Goal: Navigation & Orientation: Find specific page/section

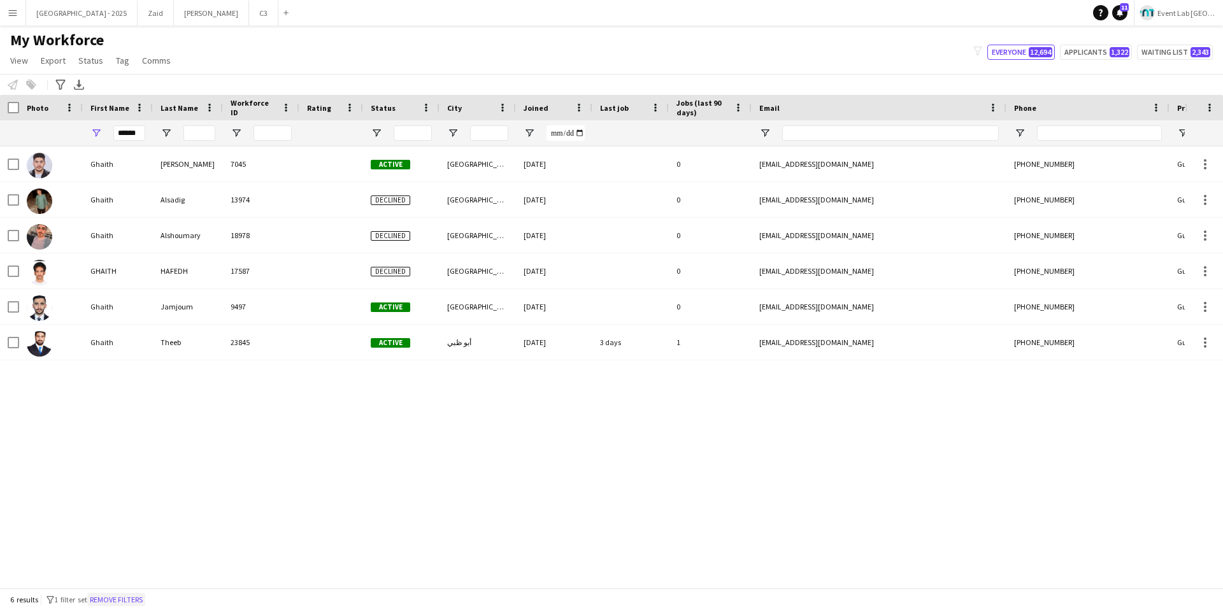
click at [118, 599] on button "Remove filters" at bounding box center [116, 600] width 58 height 14
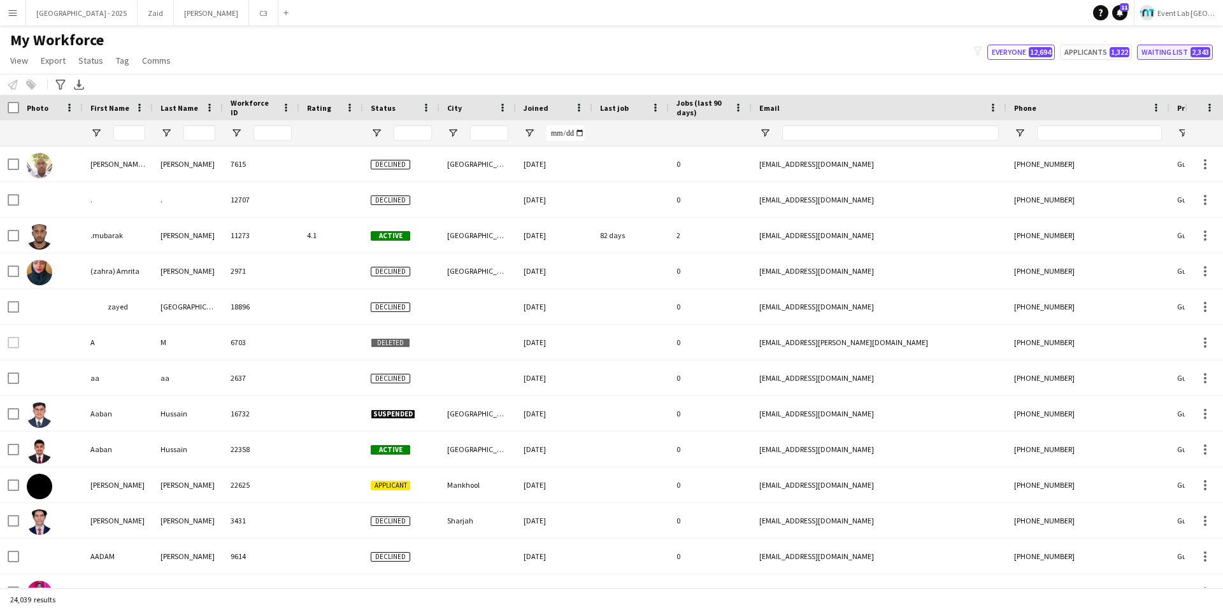
click at [1170, 49] on button "Waiting list 2,343" at bounding box center [1175, 52] width 76 height 15
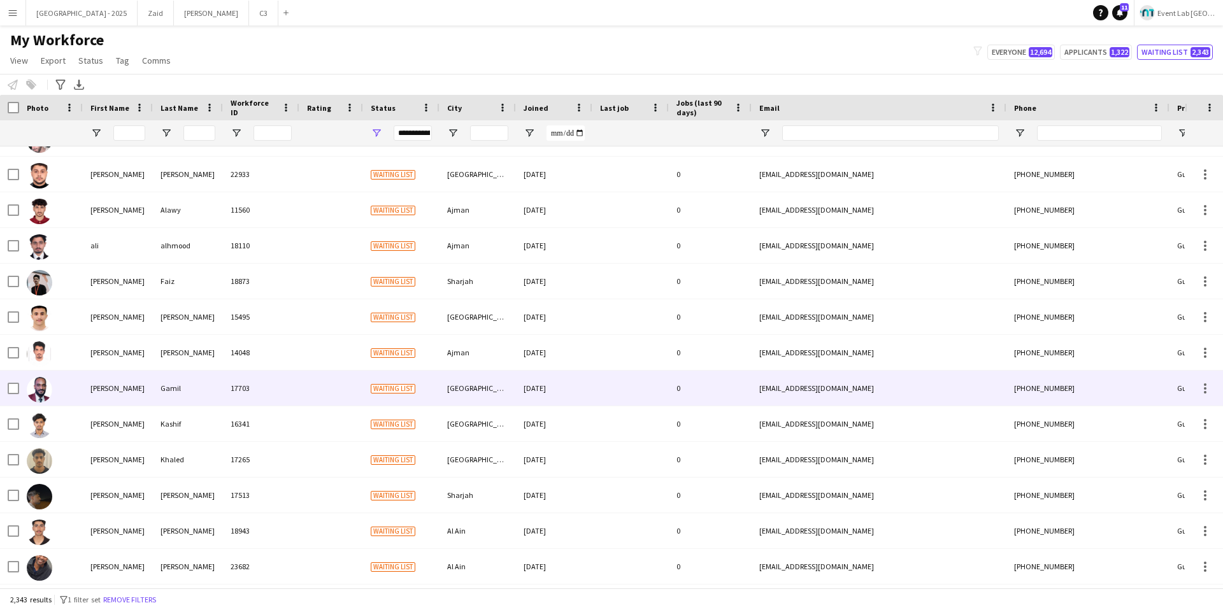
scroll to position [7976, 0]
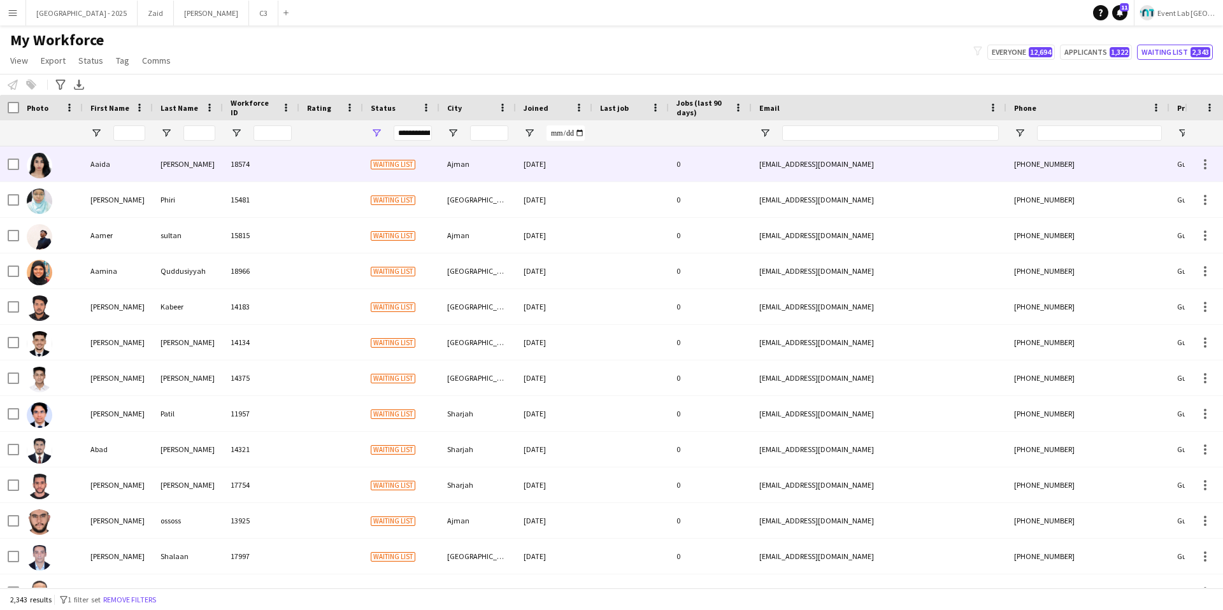
click at [194, 152] on div "[PERSON_NAME]" at bounding box center [188, 163] width 70 height 35
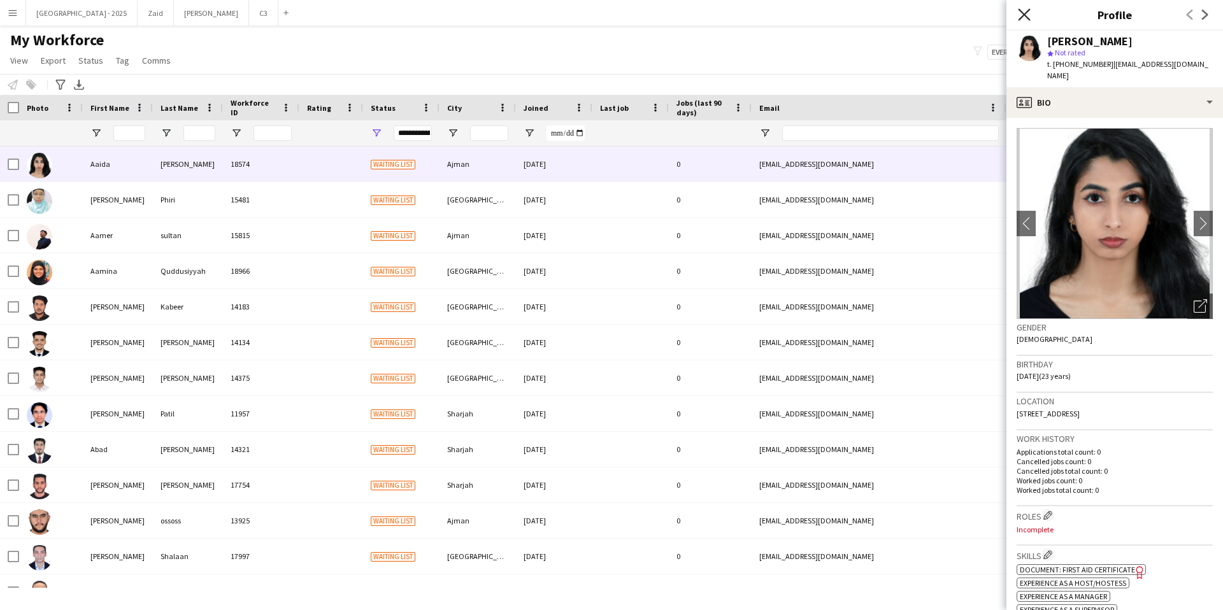
click at [1019, 18] on icon at bounding box center [1024, 14] width 12 height 12
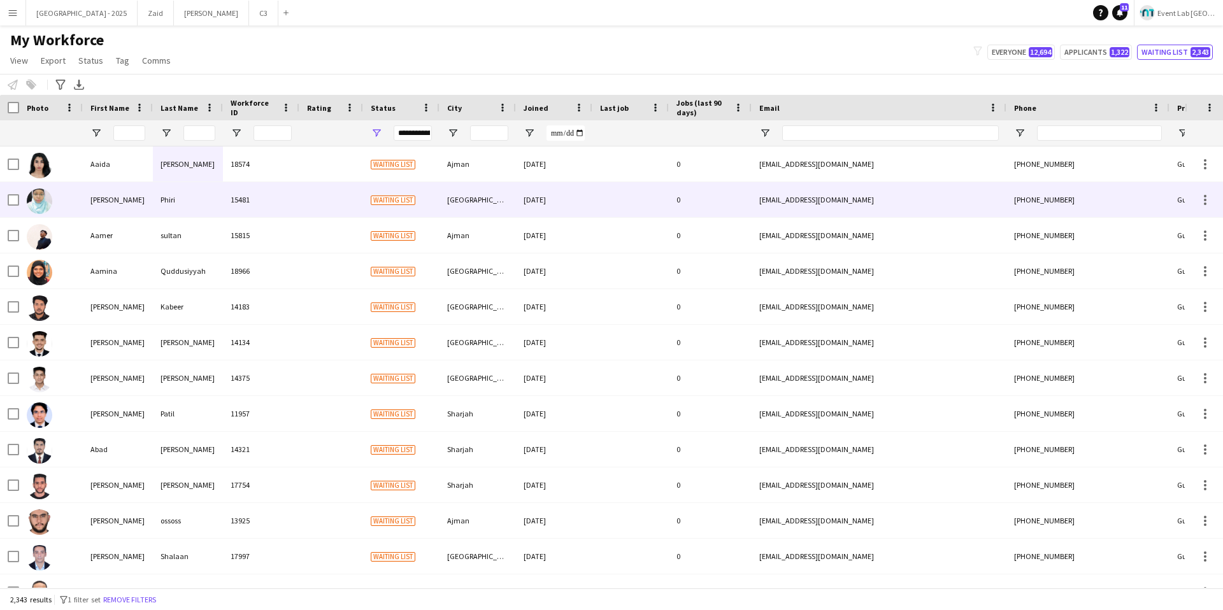
click at [413, 201] on span "Waiting list" at bounding box center [393, 200] width 45 height 10
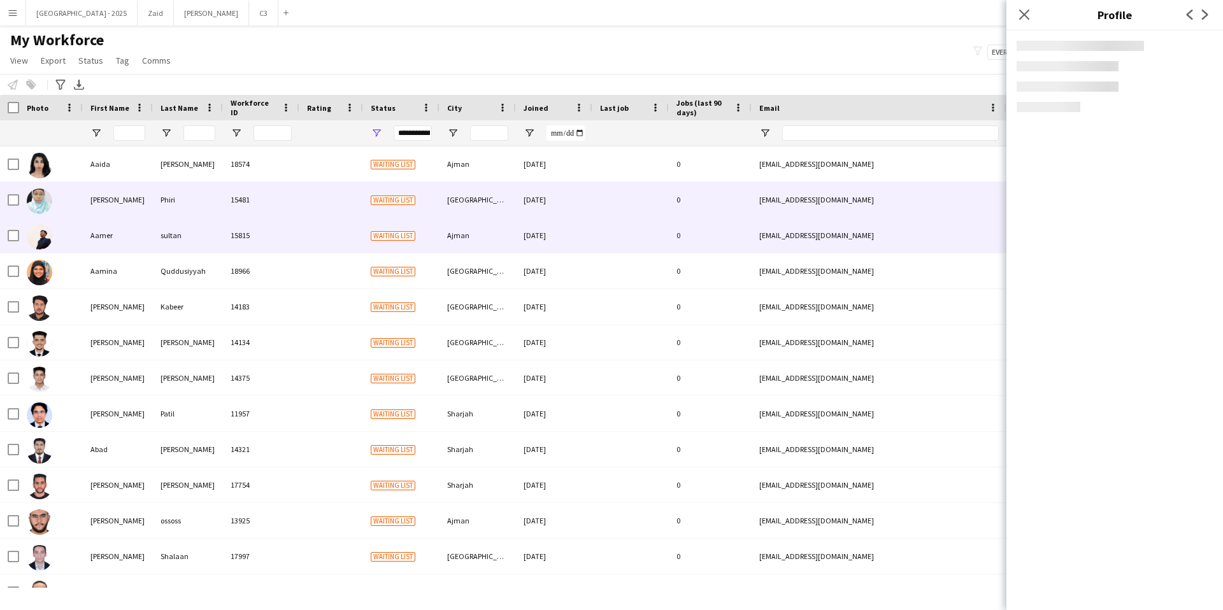
click at [359, 242] on div at bounding box center [331, 235] width 64 height 35
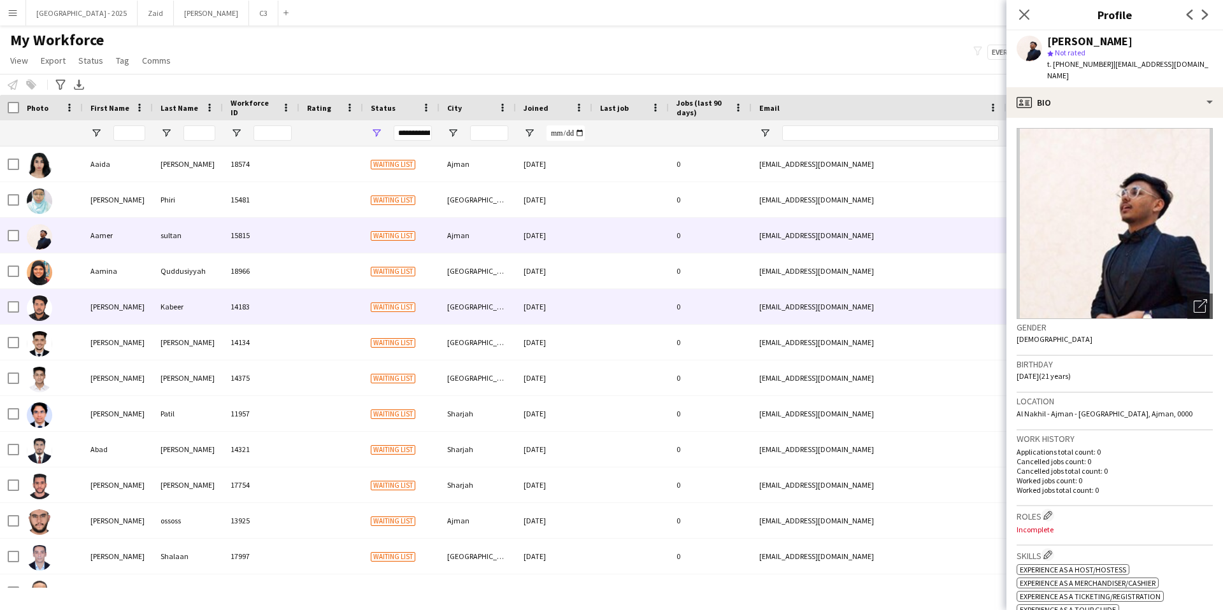
click at [336, 289] on div at bounding box center [331, 306] width 64 height 35
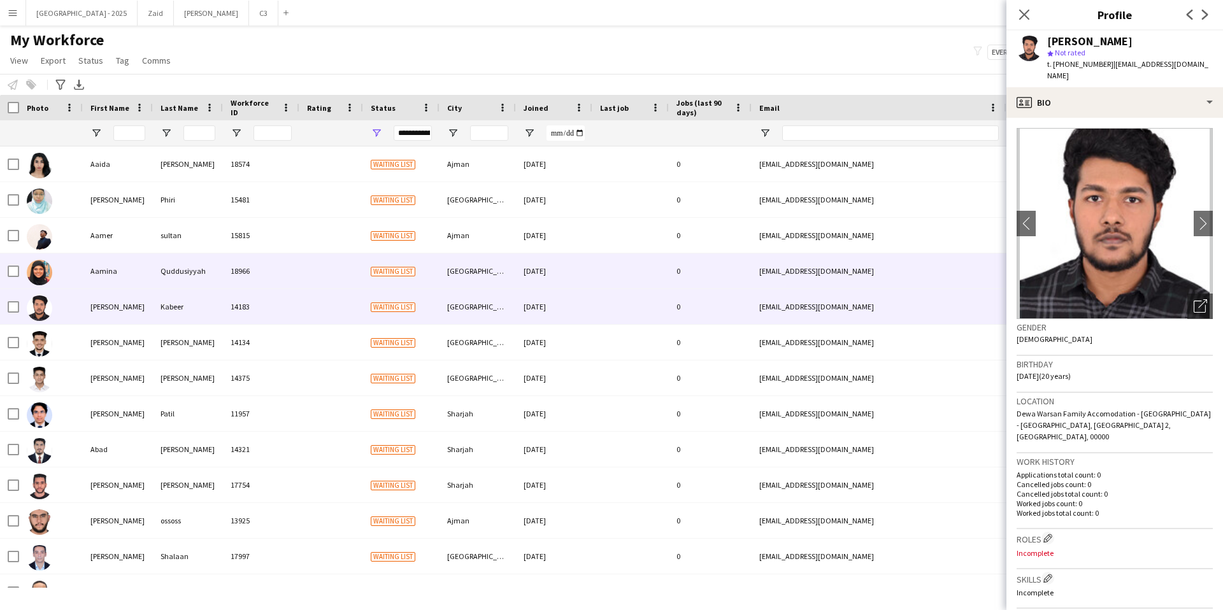
click at [361, 280] on div at bounding box center [331, 270] width 64 height 35
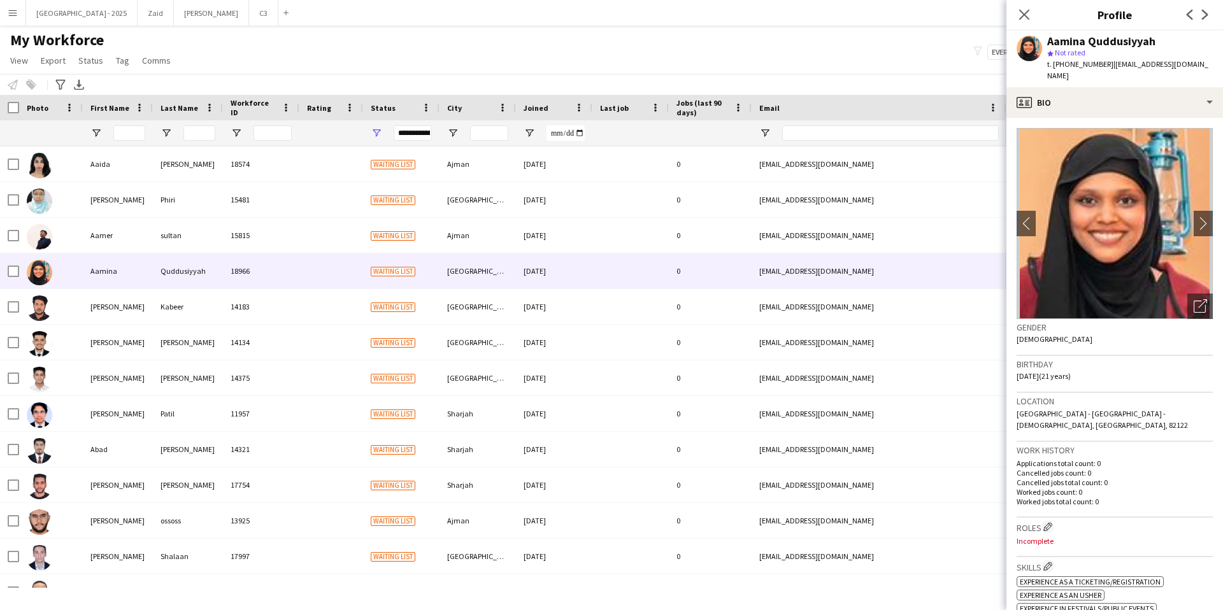
click at [1033, 13] on div "Close pop-in" at bounding box center [1024, 14] width 36 height 29
click at [1023, 13] on icon at bounding box center [1024, 14] width 12 height 12
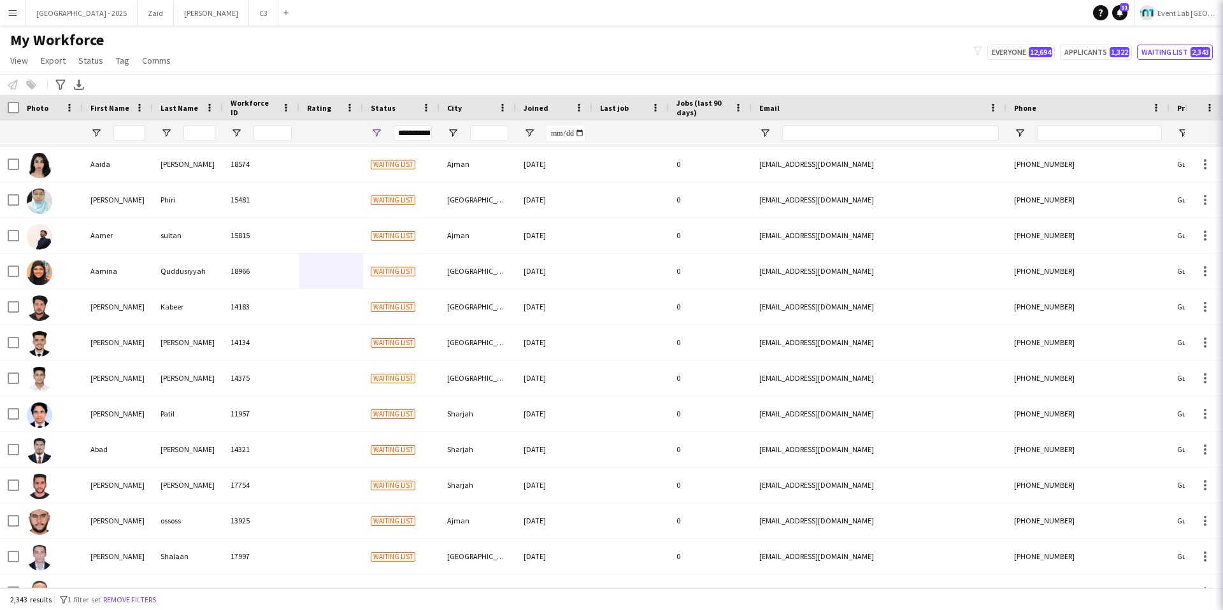
click at [931, 37] on div "My Workforce View Views Default view New view Update view Delete view Edit name…" at bounding box center [611, 52] width 1223 height 43
click at [1078, 48] on button "Applicants 1,322" at bounding box center [1096, 52] width 72 height 15
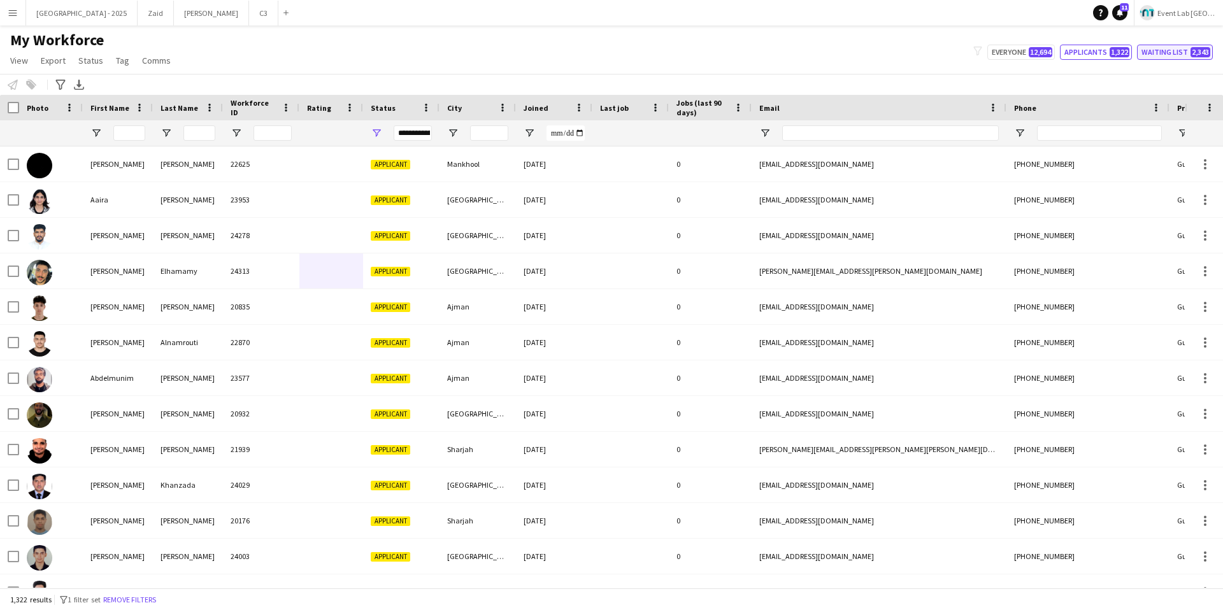
click at [1172, 51] on button "Waiting list 2,343" at bounding box center [1175, 52] width 76 height 15
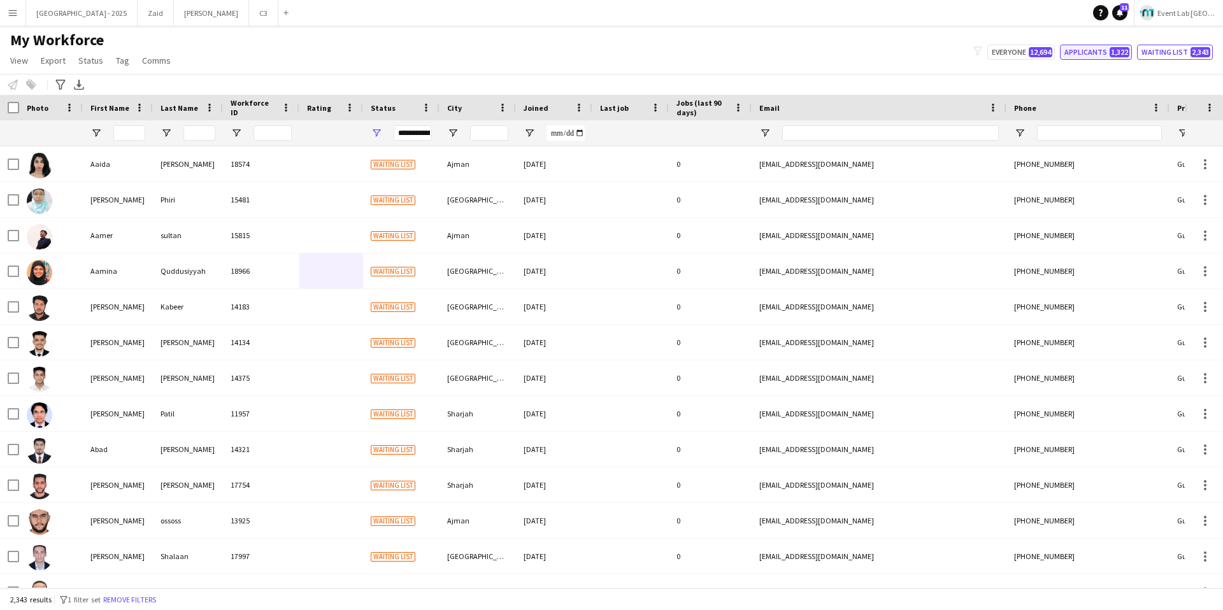
click at [1117, 51] on span "1,322" at bounding box center [1119, 52] width 20 height 10
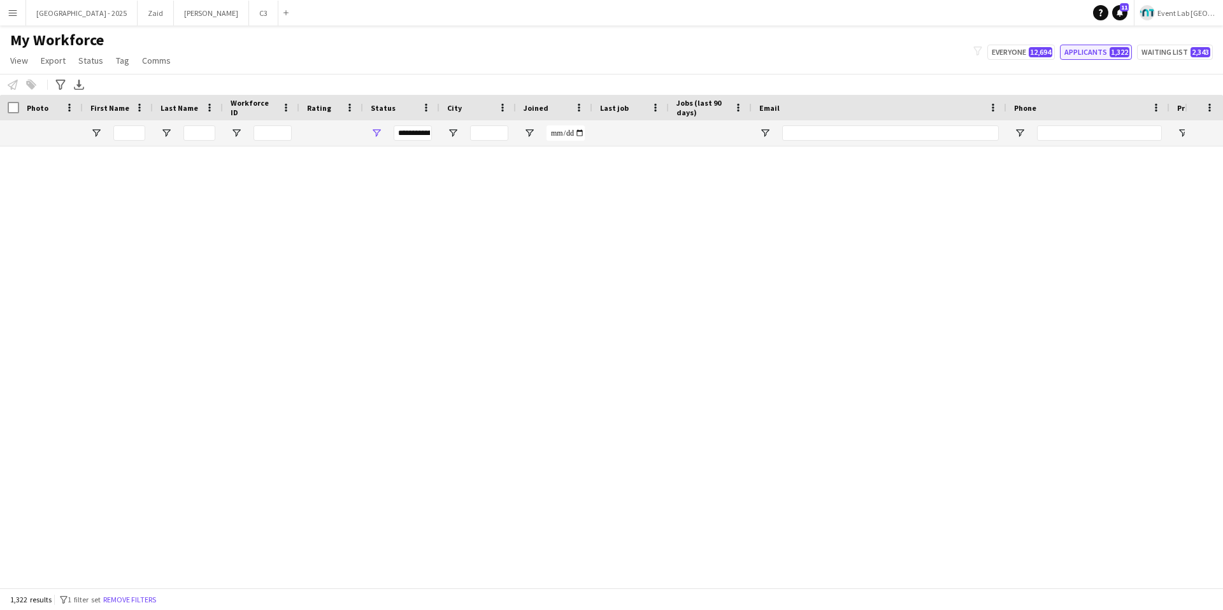
type input "**********"
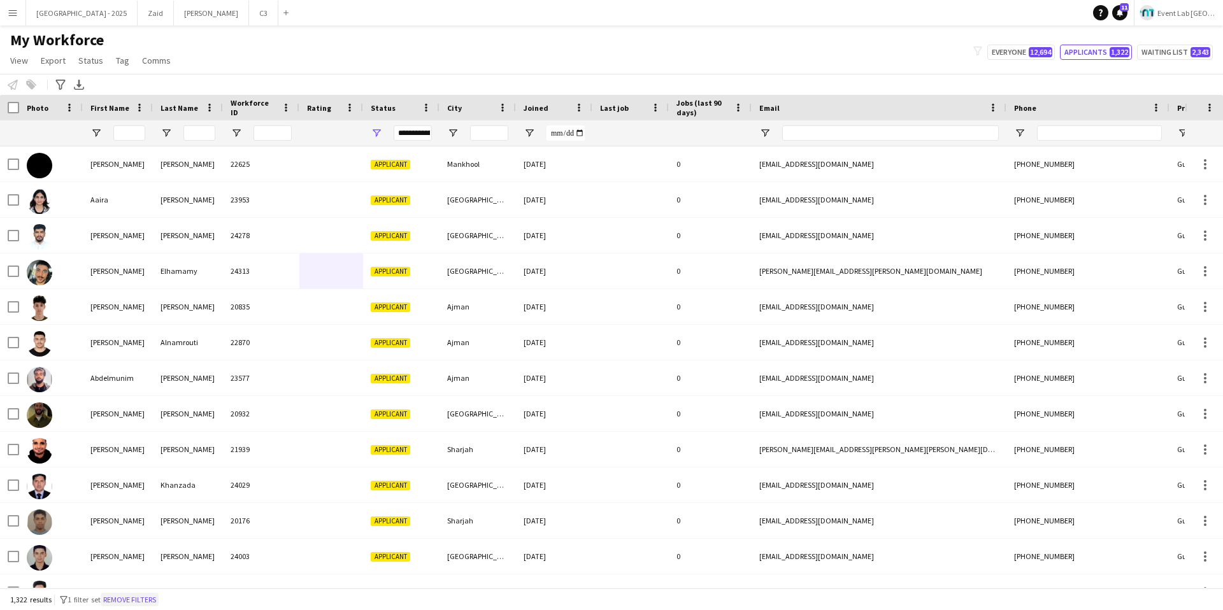
click at [148, 597] on button "Remove filters" at bounding box center [130, 600] width 58 height 14
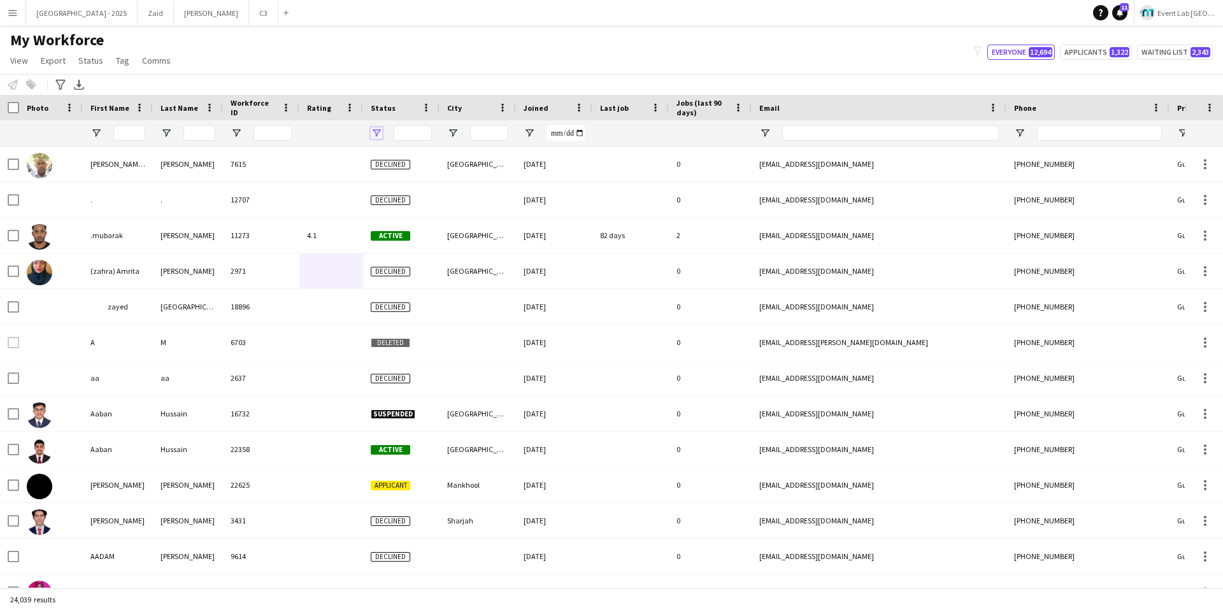
click at [379, 132] on span "Open Filter Menu" at bounding box center [376, 132] width 11 height 11
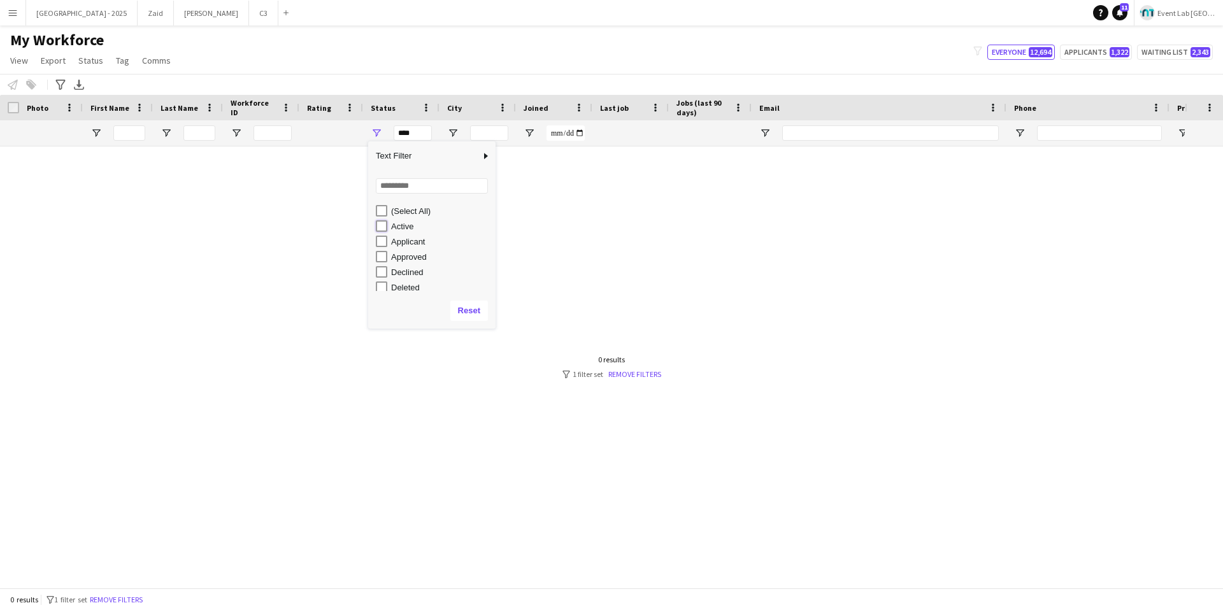
type input "**********"
click at [448, 78] on div "Notify workforce Add to tag Select at least one crew to tag him or her. Advance…" at bounding box center [611, 84] width 1223 height 21
click at [376, 135] on span "Open Filter Menu" at bounding box center [376, 132] width 11 height 11
click at [506, 39] on div "My Workforce View Views Default view New view Update view Delete view Edit name…" at bounding box center [611, 52] width 1223 height 43
click at [376, 138] on span "Open Filter Menu" at bounding box center [376, 132] width 11 height 11
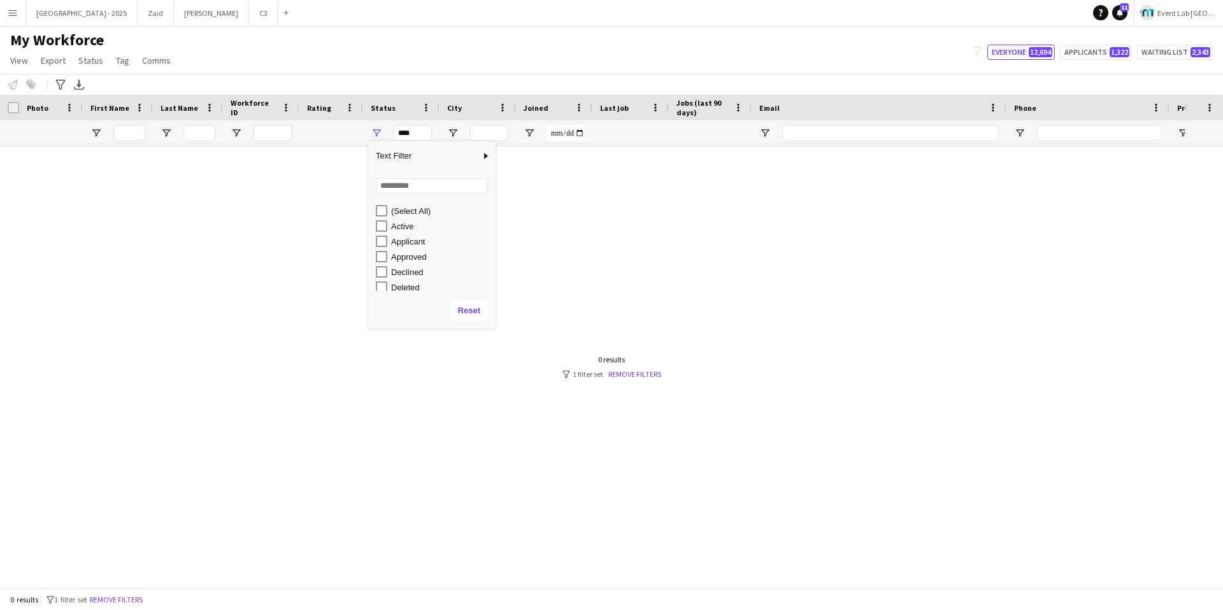
scroll to position [80, 0]
type input "**********"
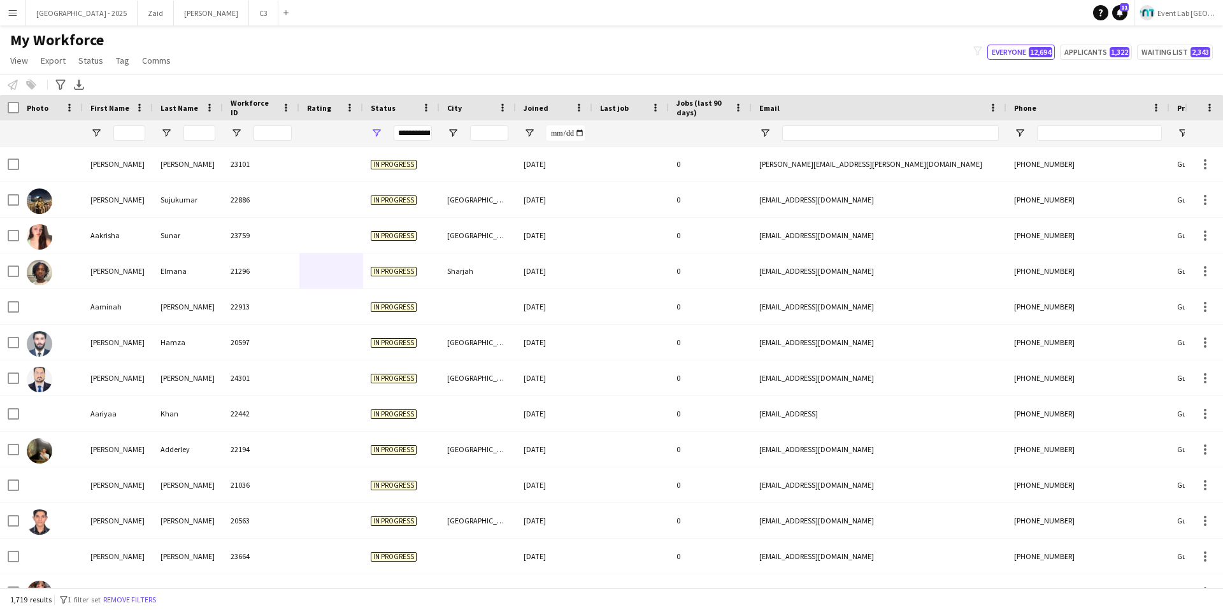
click at [473, 83] on div "Notify workforce Add to tag Select at least one crew to tag him or her. Advance…" at bounding box center [611, 84] width 1223 height 21
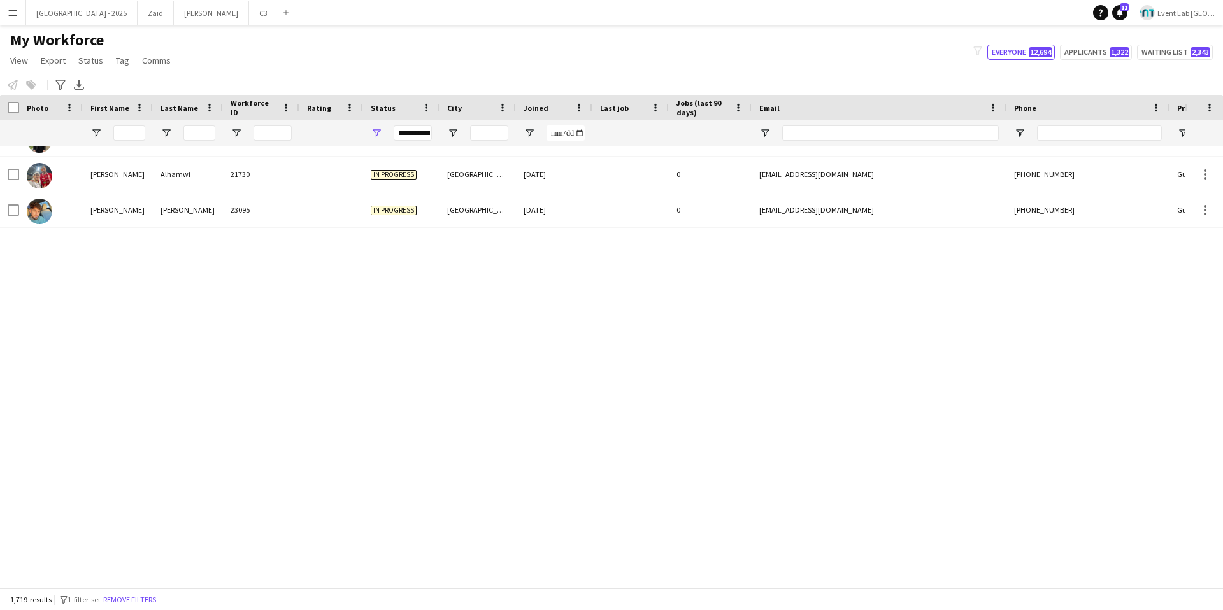
scroll to position [2668, 0]
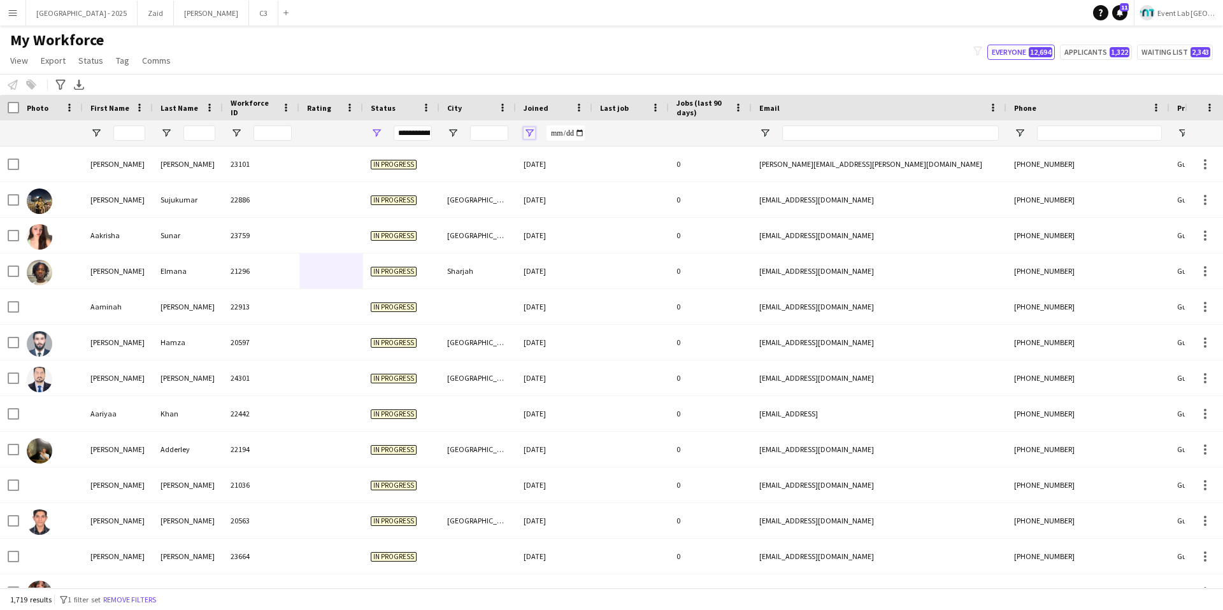
click at [529, 131] on span "Open Filter Menu" at bounding box center [528, 132] width 11 height 11
click at [604, 68] on div "My Workforce View Views Default view New view Update view Delete view Edit name…" at bounding box center [611, 52] width 1223 height 43
click at [523, 134] on span "Open Filter Menu" at bounding box center [528, 132] width 11 height 11
click at [603, 127] on div at bounding box center [630, 132] width 61 height 25
click at [542, 120] on div at bounding box center [554, 132] width 76 height 25
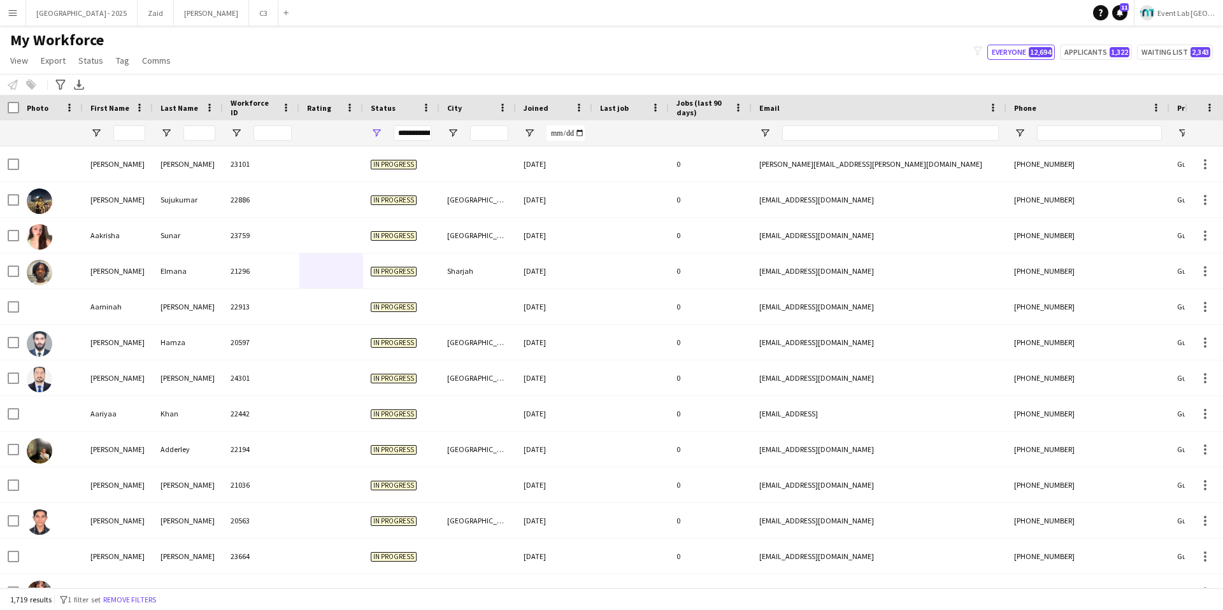
click at [546, 99] on div "Joined" at bounding box center [546, 107] width 46 height 19
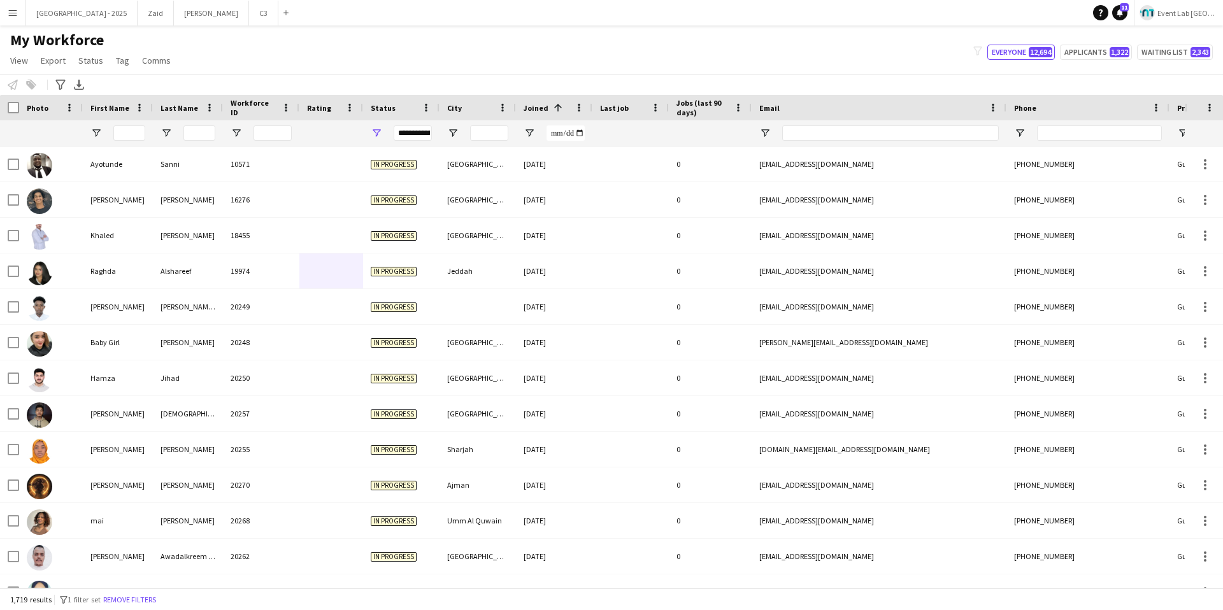
click at [546, 99] on div "Joined 1" at bounding box center [546, 107] width 46 height 19
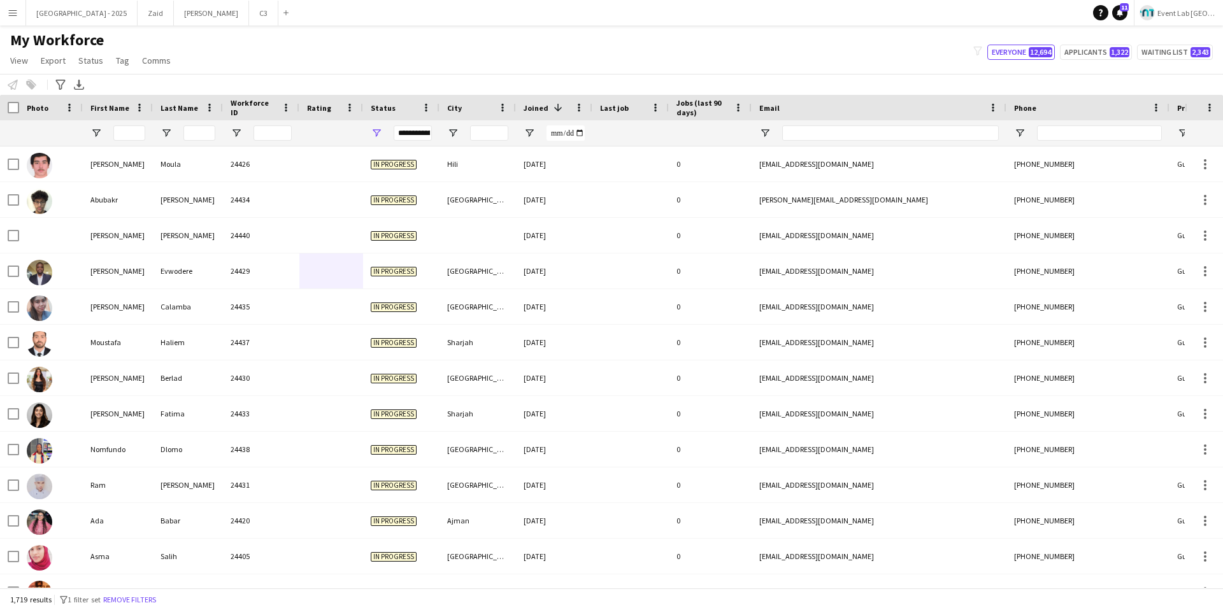
click at [548, 111] on span at bounding box center [555, 107] width 15 height 11
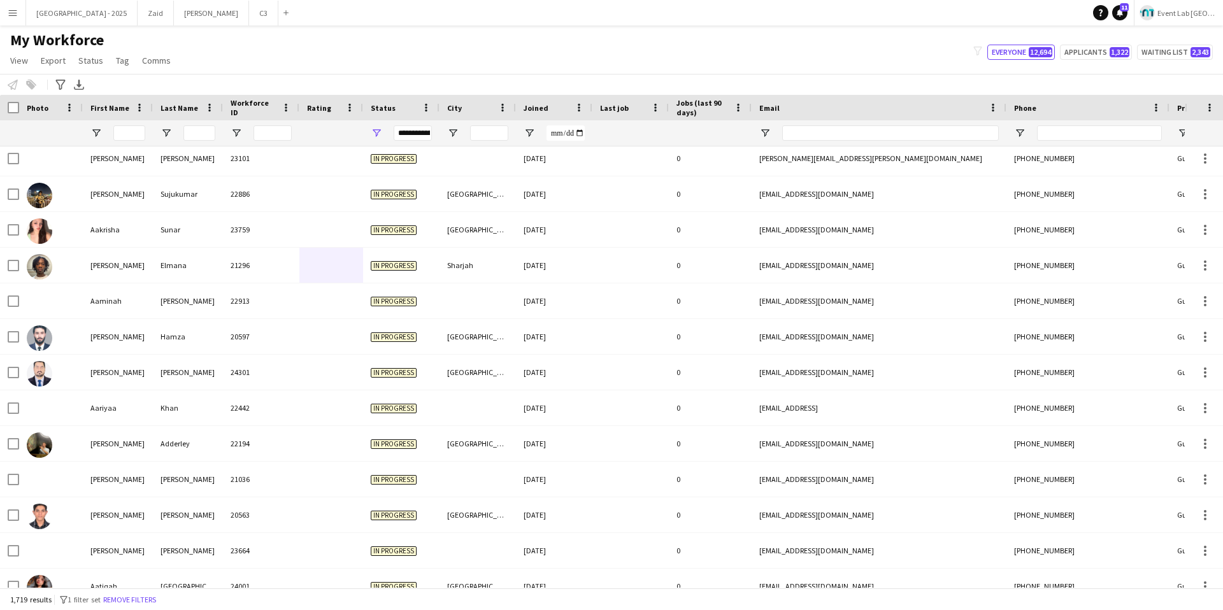
click at [550, 101] on div "Joined" at bounding box center [546, 107] width 46 height 19
